Goal: Task Accomplishment & Management: Complete application form

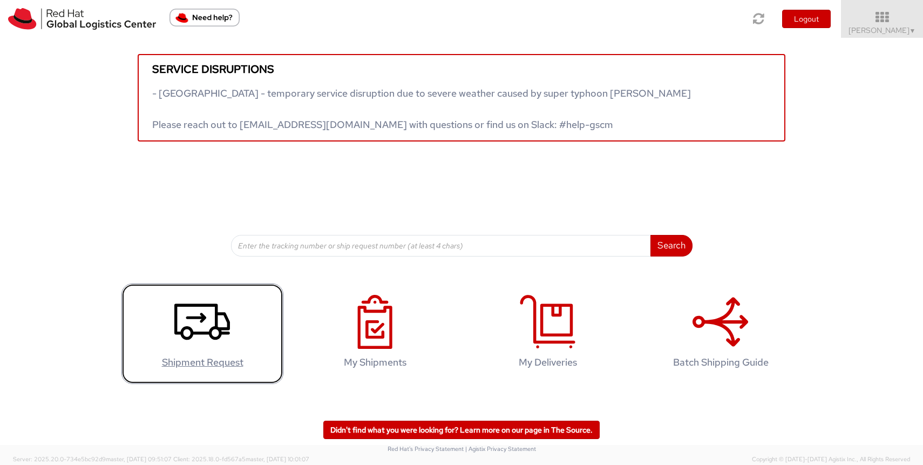
click at [212, 324] on icon at bounding box center [202, 322] width 56 height 54
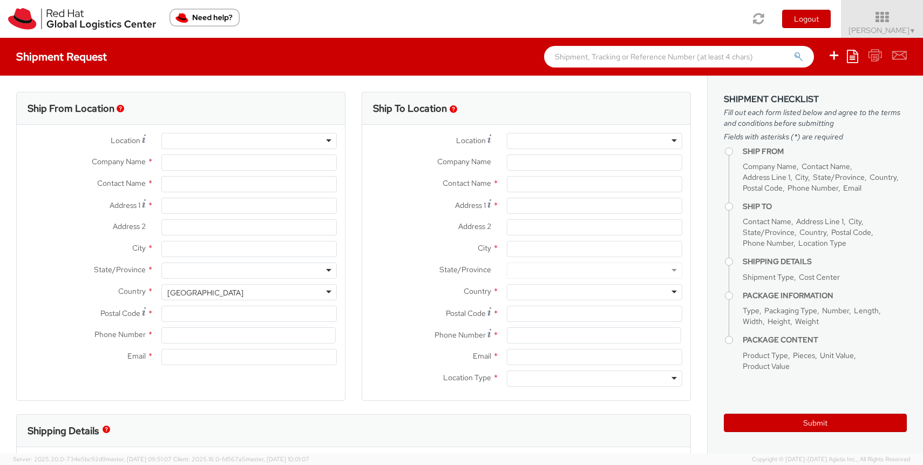
select select "160"
select select
type input "Red Hat France SARL"
type input "[PERSON_NAME]"
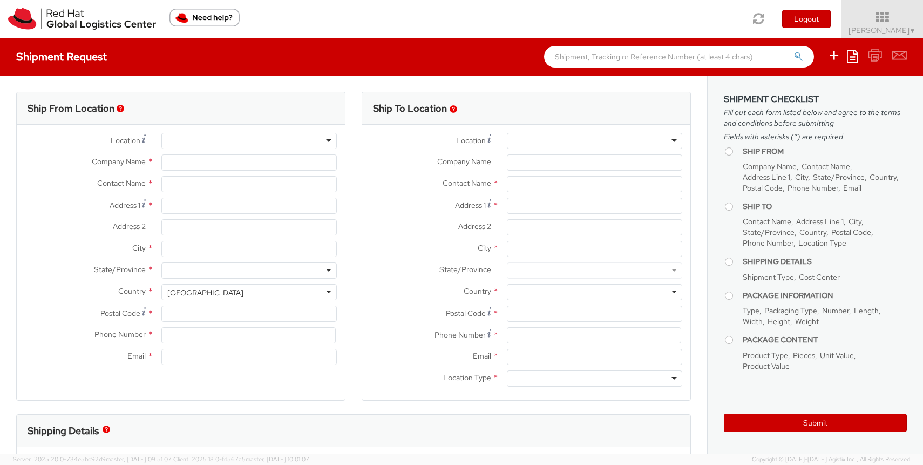
type input "Immeuble Defense Plaza, 8th Floor"
type input "[STREET_ADDRESS] Lefoullon"
type input "PUTEAUX"
type input "92800"
type input "[PHONE_NUMBER]"
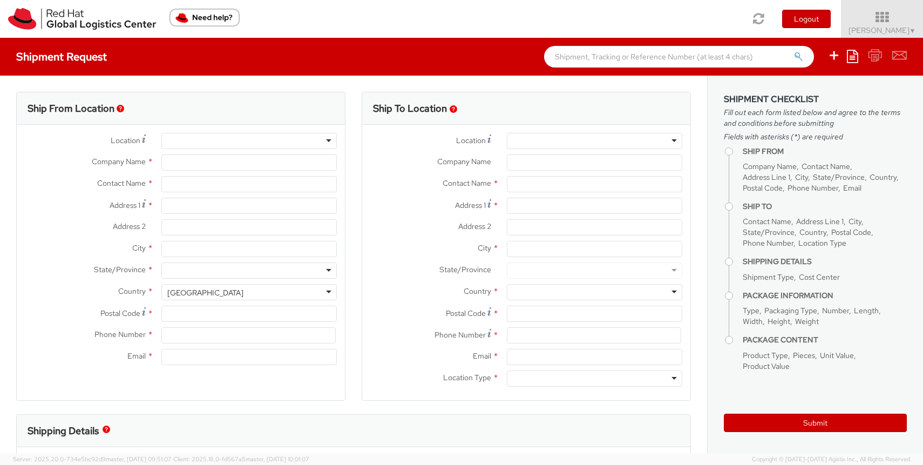
type input "[EMAIL_ADDRESS][DOMAIN_NAME]"
select select "CM"
select select "KGS"
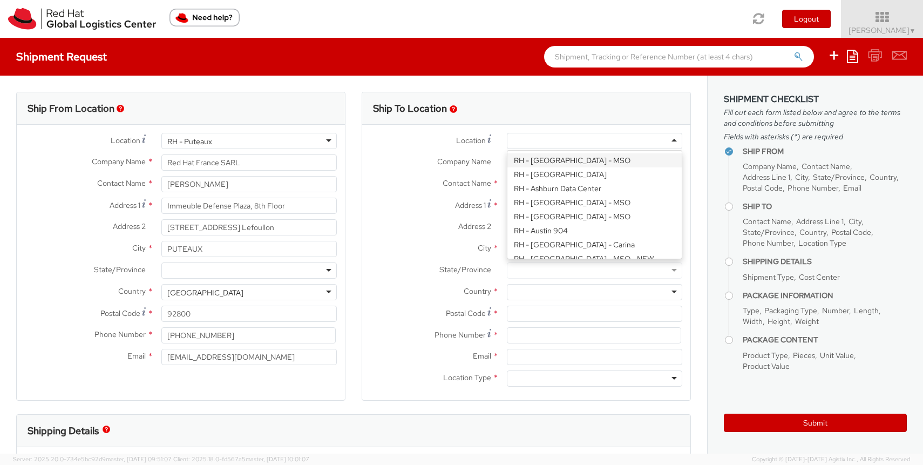
click at [675, 141] on div at bounding box center [594, 141] width 175 height 16
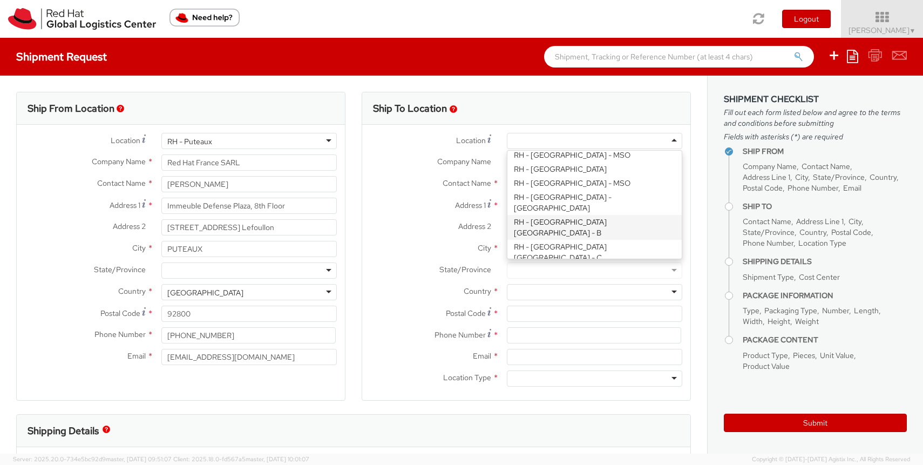
type input "Red Hat Czech s.r.o."
type input "Purkynova 647/111"
type input "[GEOGRAPHIC_DATA]"
type input "621 00"
type input "420 532 294 555"
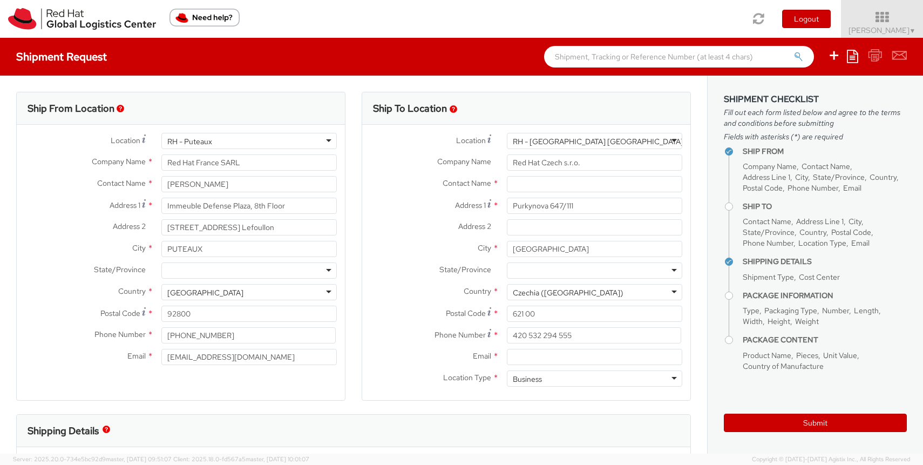
scroll to position [1318, 0]
click at [323, 139] on div "RH - Puteaux" at bounding box center [248, 141] width 175 height 16
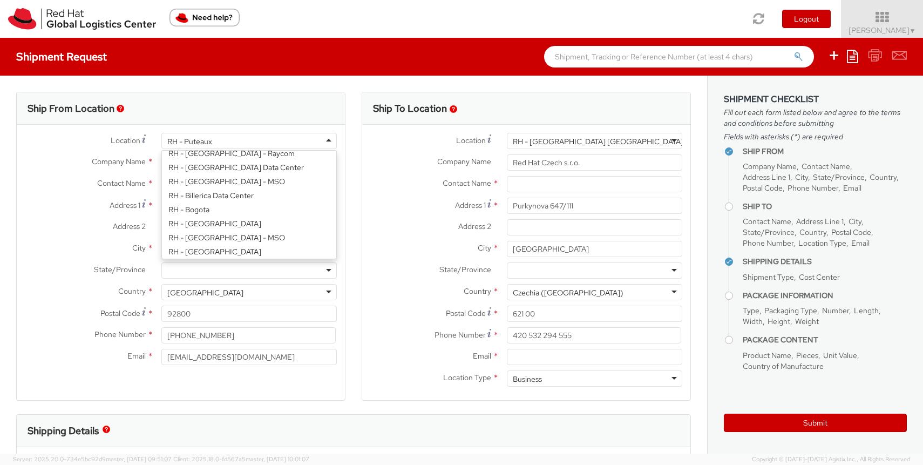
scroll to position [0, 0]
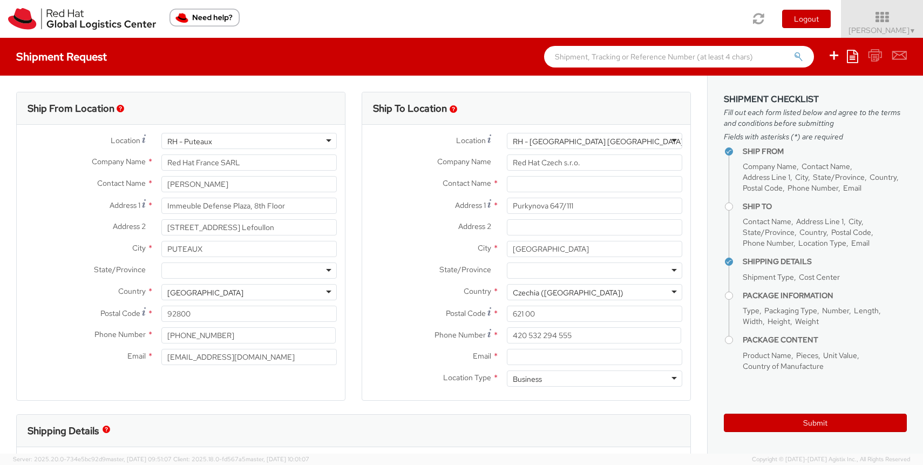
click at [70, 234] on div "Address 2 * [STREET_ADDRESS]" at bounding box center [181, 227] width 328 height 16
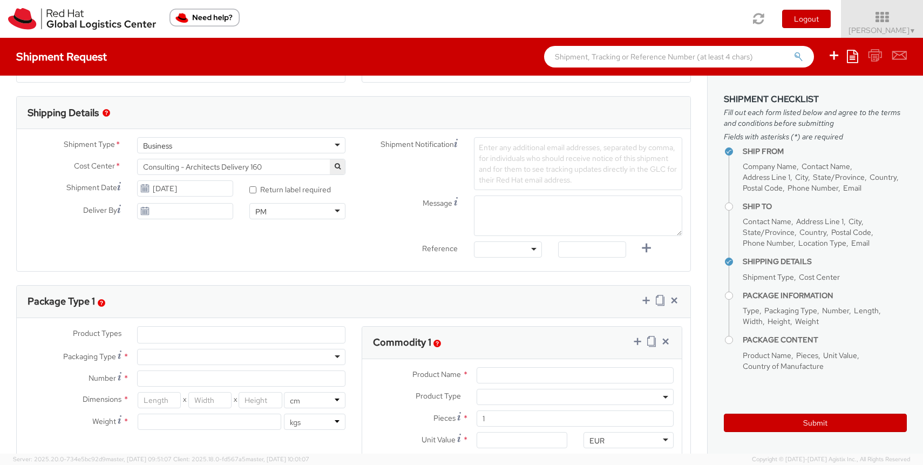
scroll to position [316, 0]
click at [255, 192] on input "* Return label required" at bounding box center [252, 191] width 7 height 7
checkbox input "true"
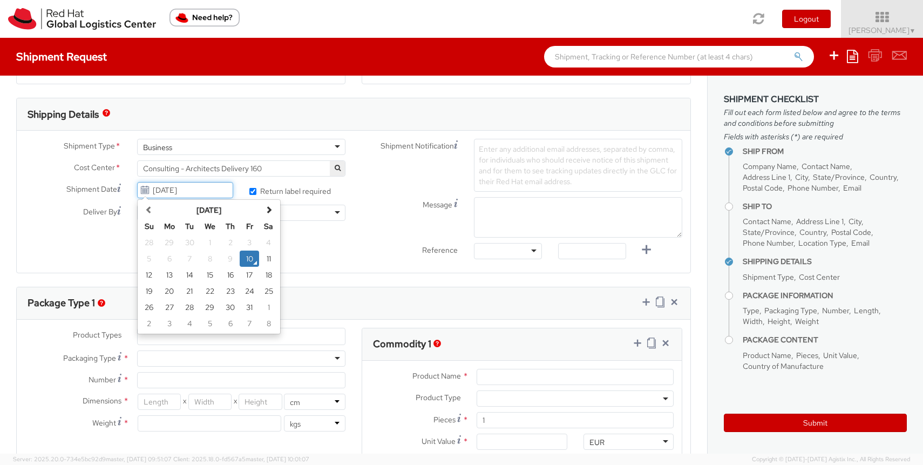
click at [197, 186] on input "[DATE]" at bounding box center [185, 190] width 96 height 16
click at [264, 260] on td "11" at bounding box center [268, 258] width 19 height 16
type input "[DATE]"
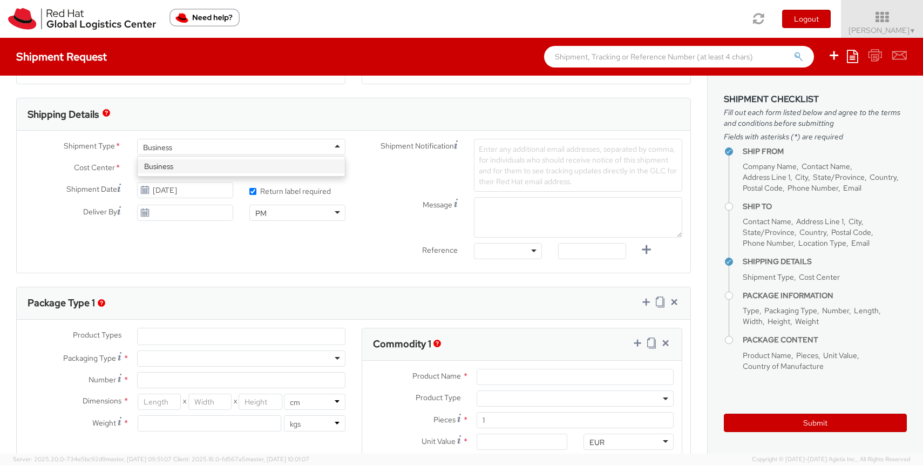
click at [216, 150] on div "Business" at bounding box center [241, 147] width 208 height 16
click at [225, 240] on div "Shipment Type * Business Business Business Cost Center * Consulting - Architect…" at bounding box center [354, 202] width 674 height 126
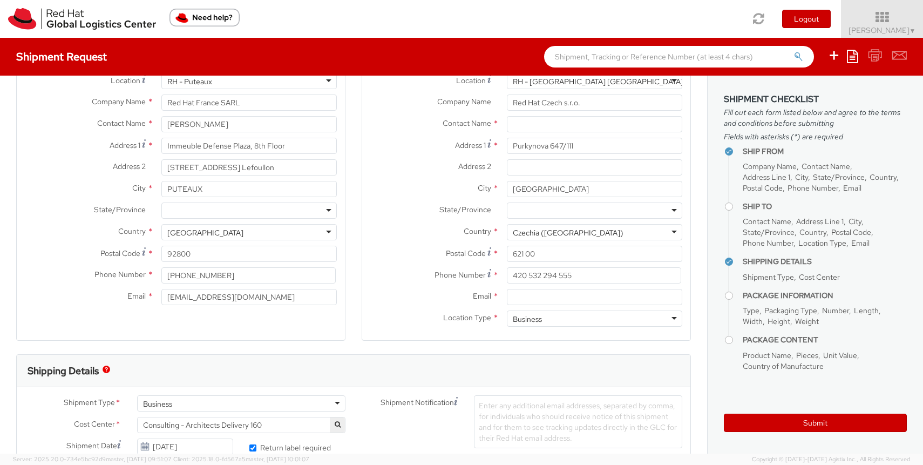
scroll to position [33, 0]
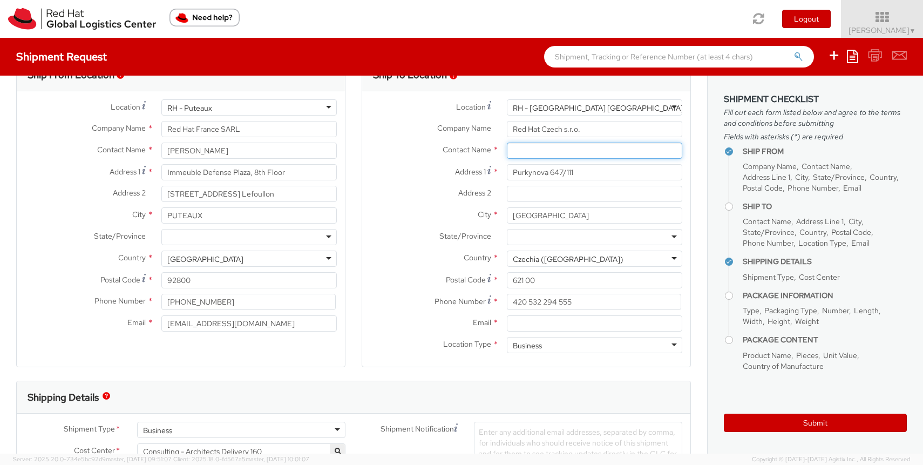
click at [533, 149] on input "text" at bounding box center [594, 151] width 175 height 16
paste input "IT - Endpoint Systems"
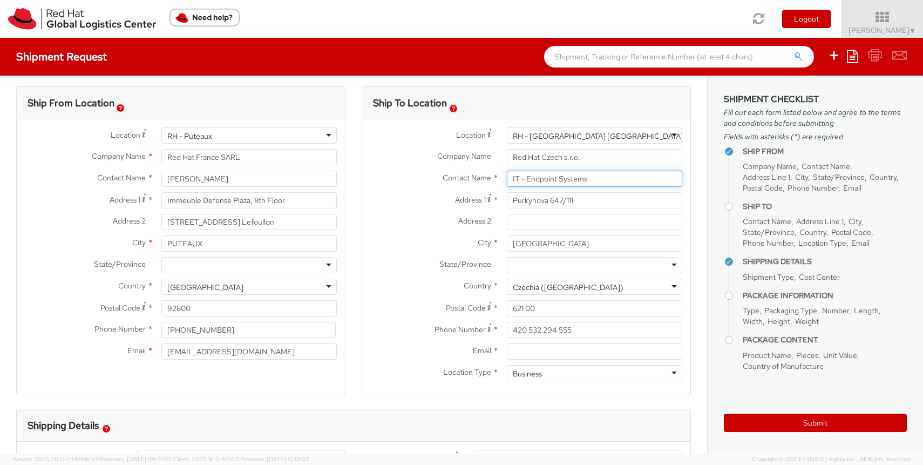
scroll to position [0, 0]
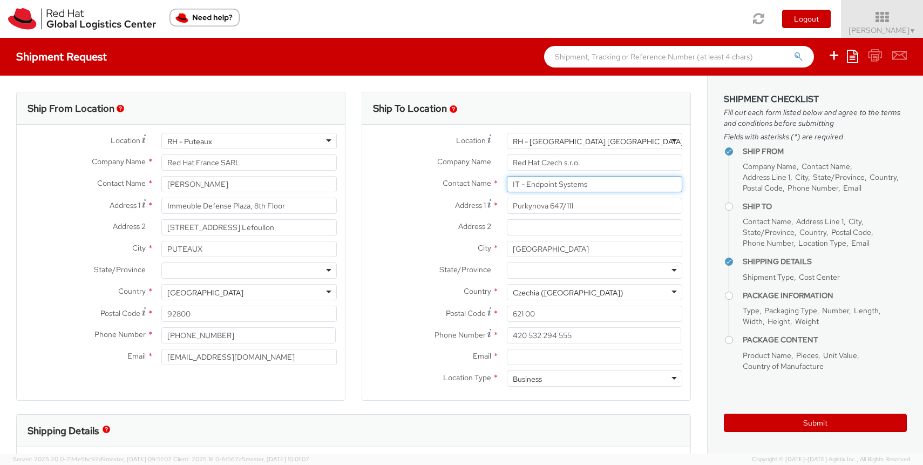
type input "IT - Endpoint Systems"
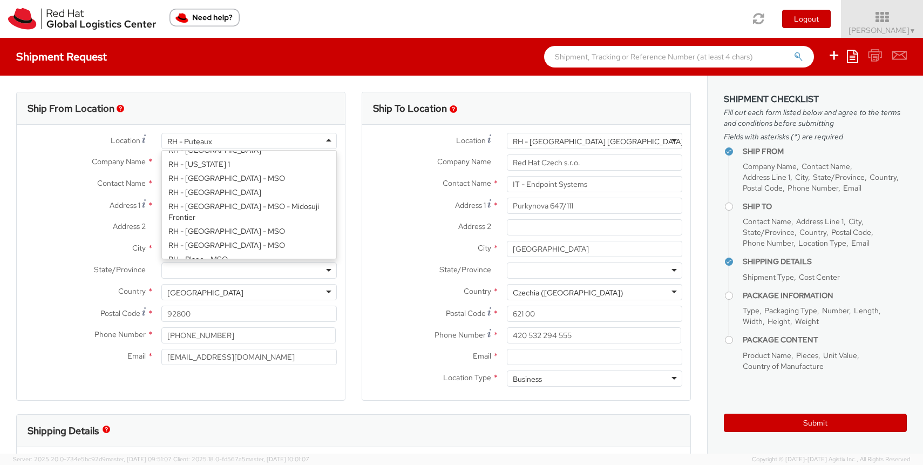
click at [330, 141] on div "RH - Puteaux" at bounding box center [248, 141] width 175 height 16
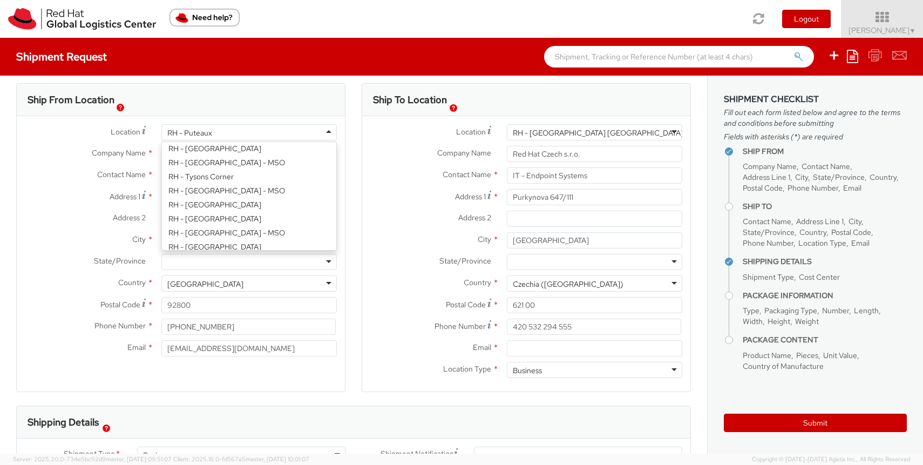
scroll to position [1, 0]
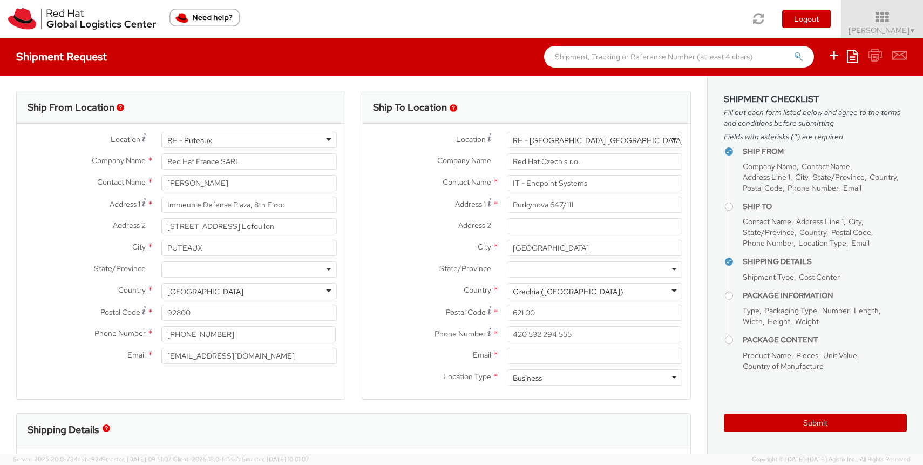
click at [42, 207] on label "Address 1 *" at bounding box center [85, 203] width 137 height 15
click at [161, 207] on input "Immeuble Defense Plaza, 8th Floor" at bounding box center [248, 204] width 175 height 16
click at [215, 203] on input "Immeuble Defense Plaza, 8th Floor" at bounding box center [248, 204] width 175 height 16
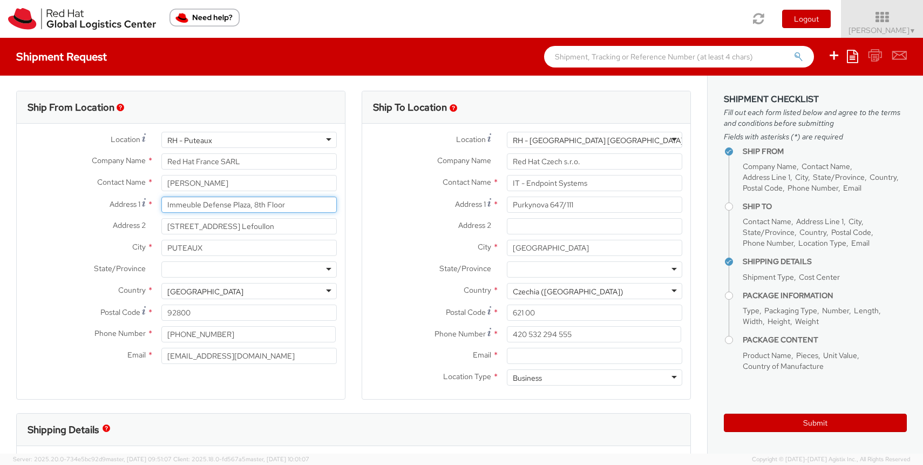
type input "1"
type input "[STREET_ADDRESS]"
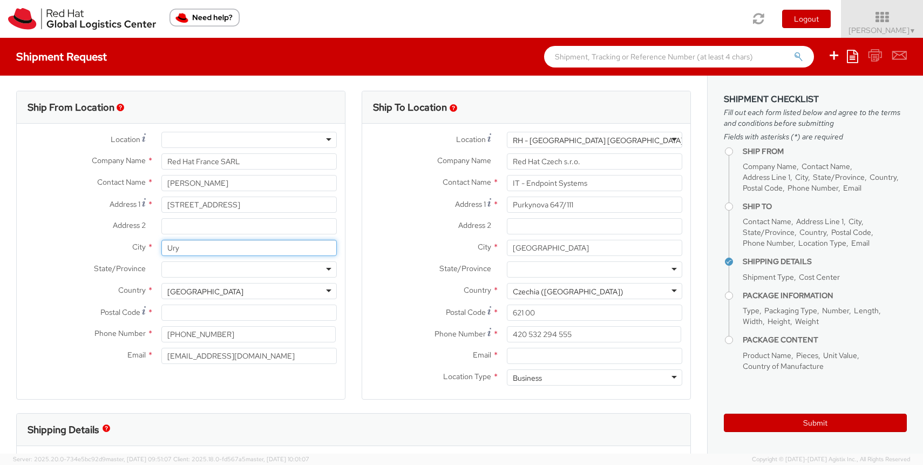
type input "Ury"
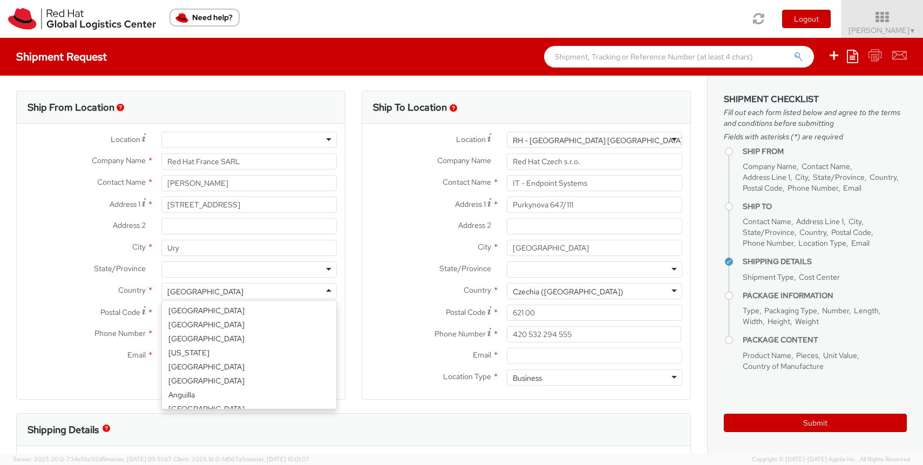
scroll to position [840, 0]
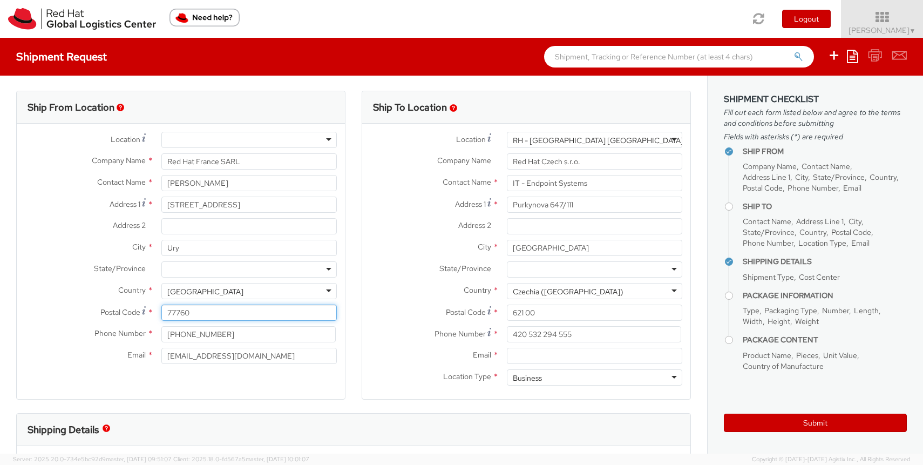
type input "77760"
type input "[PHONE_NUMBER]"
click at [226, 388] on div "Ship From Location Location * [GEOGRAPHIC_DATA] - [GEOGRAPHIC_DATA] - [GEOGRAPH…" at bounding box center [180, 245] width 329 height 309
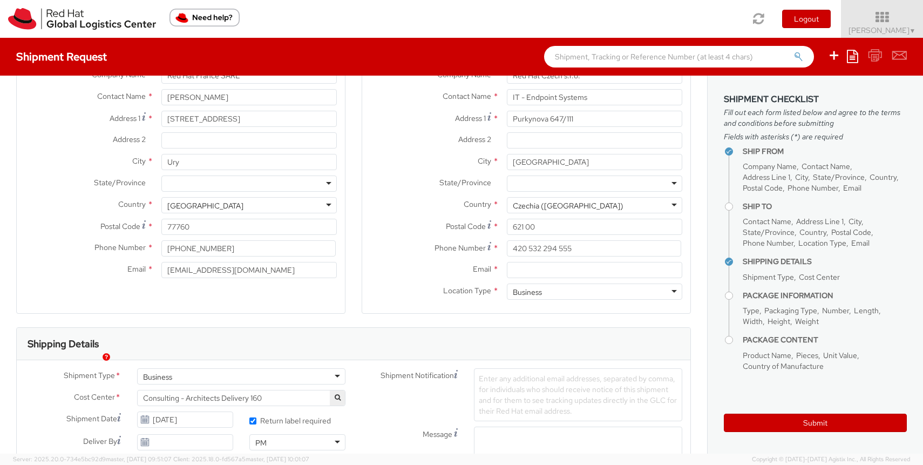
scroll to position [61, 0]
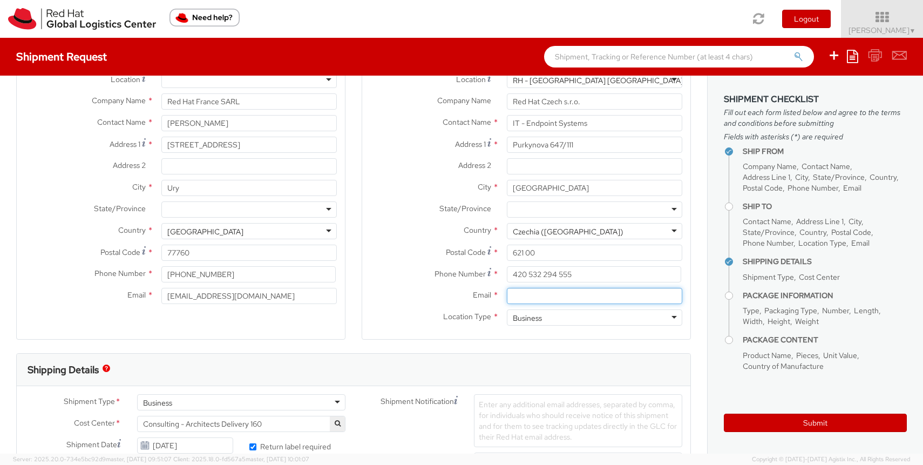
click at [542, 299] on input "Email *" at bounding box center [594, 296] width 175 height 16
paste input "[EMAIL_ADDRESS][DOMAIN_NAME]"
type input "[EMAIL_ADDRESS][DOMAIN_NAME]"
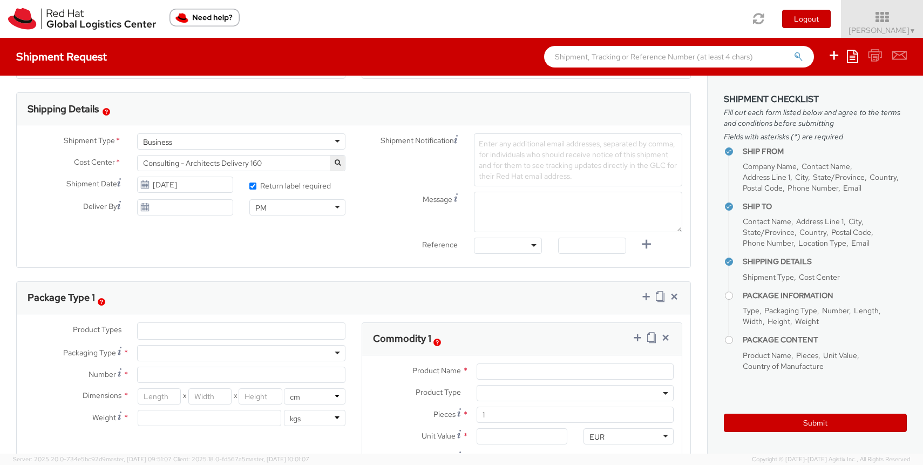
scroll to position [333, 0]
